Goal: Transaction & Acquisition: Subscribe to service/newsletter

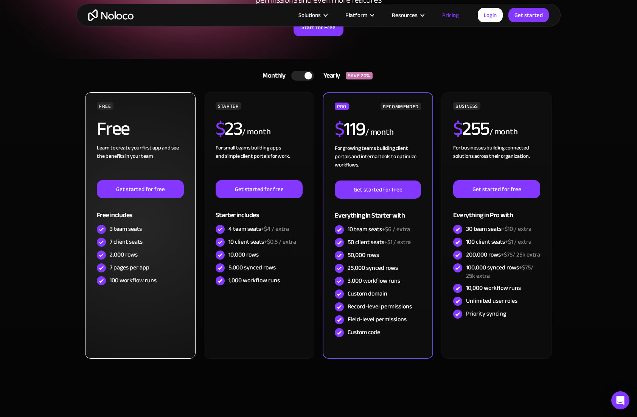
scroll to position [114, 0]
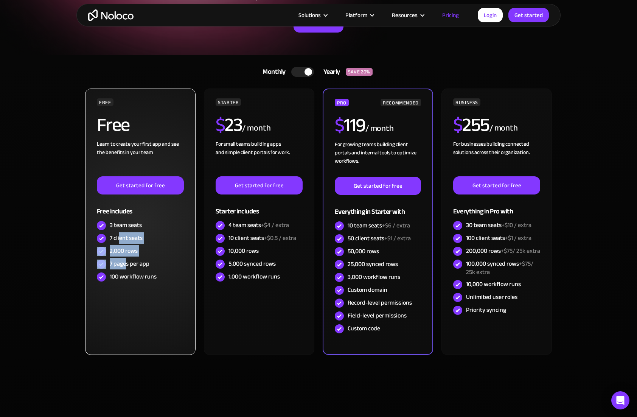
drag, startPoint x: 120, startPoint y: 238, endPoint x: 127, endPoint y: 267, distance: 30.3
click at [127, 267] on div "FREE Free Learn to create your first app and see the benefits in your team ‍ Ge…" at bounding box center [140, 190] width 87 height 185
click at [127, 267] on div "7 pages per app" at bounding box center [130, 264] width 40 height 8
drag, startPoint x: 131, startPoint y: 275, endPoint x: 119, endPoint y: 231, distance: 45.5
click at [119, 232] on div "FREE Free Learn to create your first app and see the benefits in your team ‍ Ge…" at bounding box center [140, 190] width 87 height 185
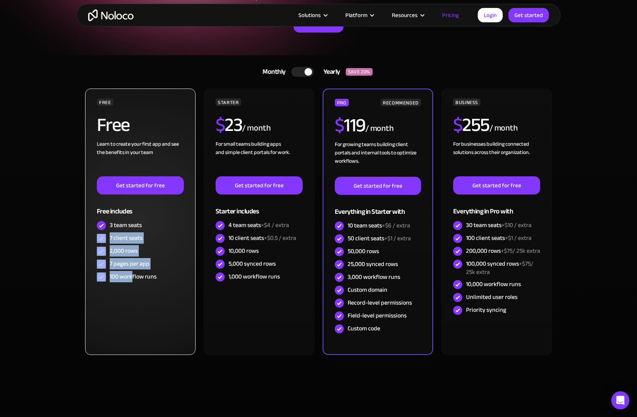
click at [119, 231] on div "3 team seats" at bounding box center [140, 225] width 87 height 13
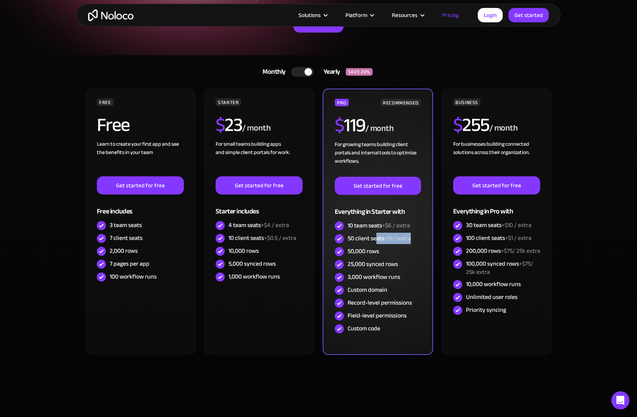
drag, startPoint x: 377, startPoint y: 240, endPoint x: 412, endPoint y: 240, distance: 35.6
click at [412, 240] on div "50 client seats +$1 / extra" at bounding box center [378, 238] width 86 height 13
drag, startPoint x: 417, startPoint y: 240, endPoint x: 354, endPoint y: 237, distance: 63.7
click at [354, 237] on div "50 client seats +$1 / extra" at bounding box center [378, 238] width 86 height 13
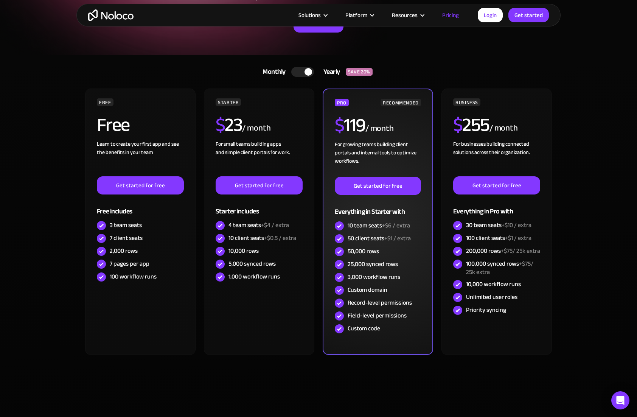
click at [366, 237] on div "50 client seats +$1 / extra" at bounding box center [379, 238] width 63 height 8
